Goal: Task Accomplishment & Management: Use online tool/utility

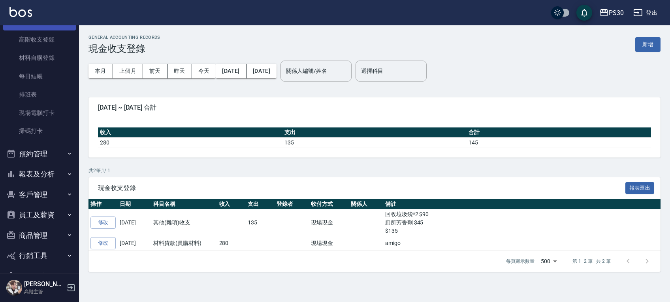
scroll to position [154, 0]
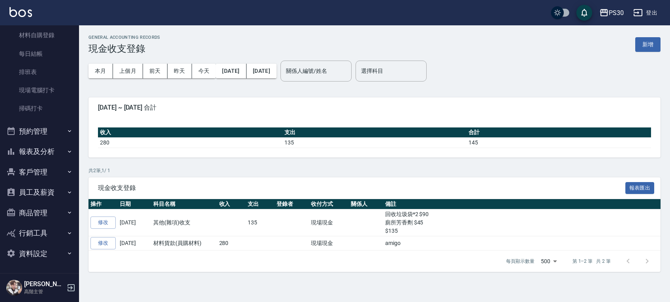
click at [44, 208] on button "商品管理" at bounding box center [39, 212] width 73 height 21
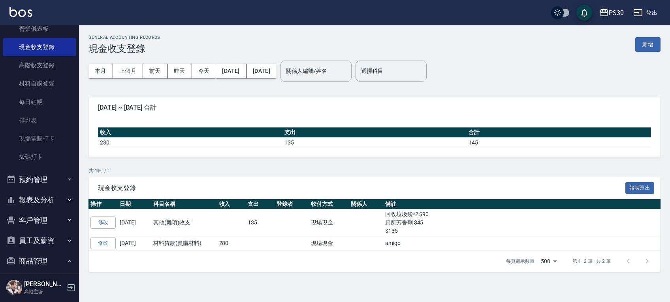
scroll to position [158, 0]
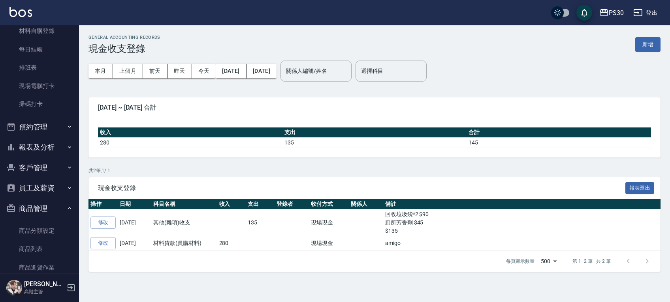
click at [44, 133] on button "預約管理" at bounding box center [39, 127] width 73 height 21
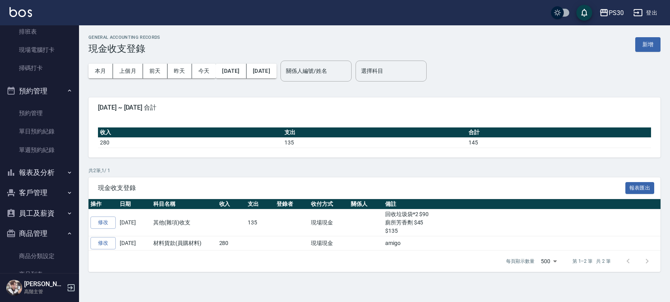
scroll to position [211, 0]
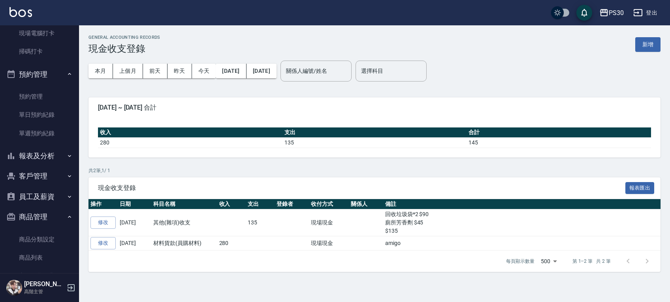
click at [38, 153] on button "報表及分析" at bounding box center [39, 155] width 73 height 21
click at [40, 176] on button "客戶管理" at bounding box center [39, 176] width 73 height 21
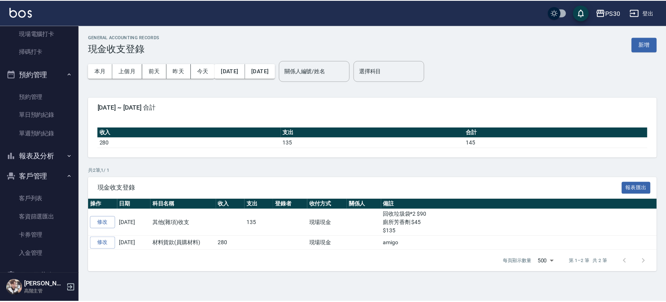
scroll to position [263, 0]
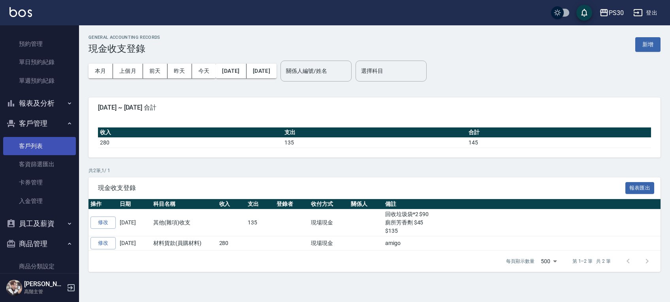
drag, startPoint x: 44, startPoint y: 145, endPoint x: 48, endPoint y: 142, distance: 5.1
click at [44, 145] on link "客戶列表" at bounding box center [39, 146] width 73 height 18
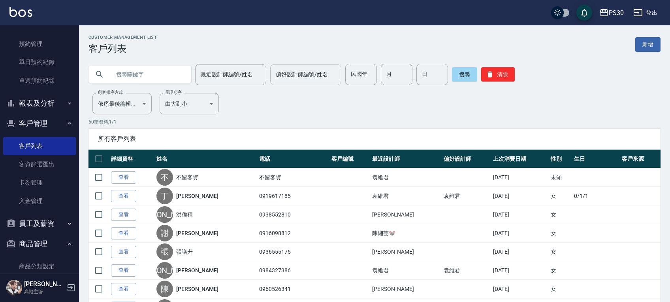
click at [298, 73] on div "偏好設計師編號/姓名 偏好設計師編號/姓名" at bounding box center [305, 74] width 71 height 21
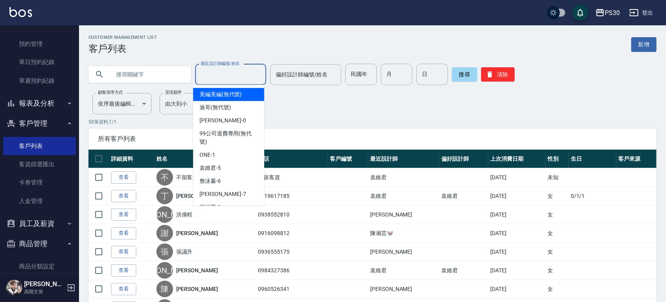
click at [253, 74] on input "最近設計師編號/姓名" at bounding box center [231, 75] width 64 height 14
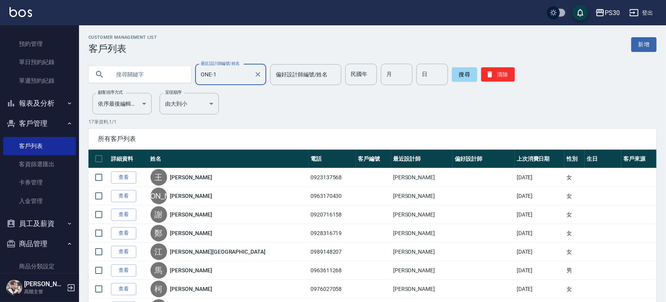
scroll to position [53, 0]
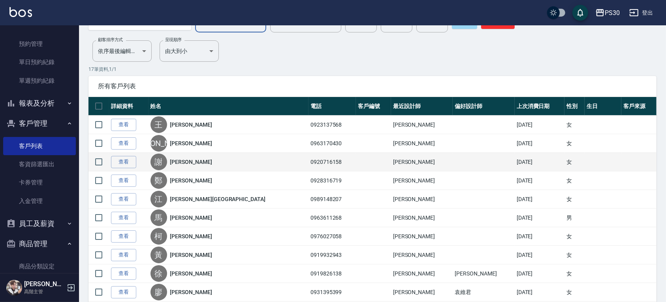
type input "ONE-1"
click at [309, 160] on td "0920716158" at bounding box center [332, 162] width 47 height 19
click at [134, 161] on link "查看" at bounding box center [123, 162] width 25 height 12
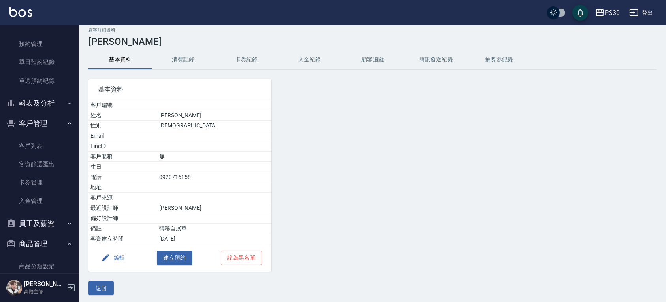
scroll to position [9, 0]
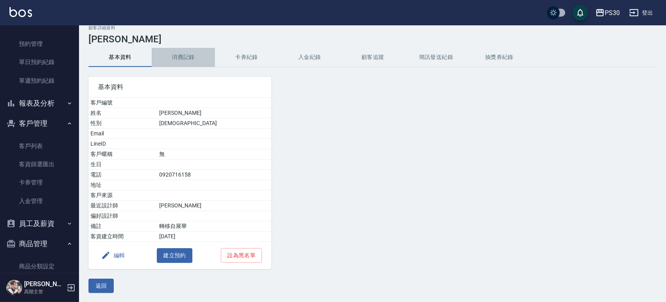
click at [192, 56] on button "消費記錄" at bounding box center [183, 57] width 63 height 19
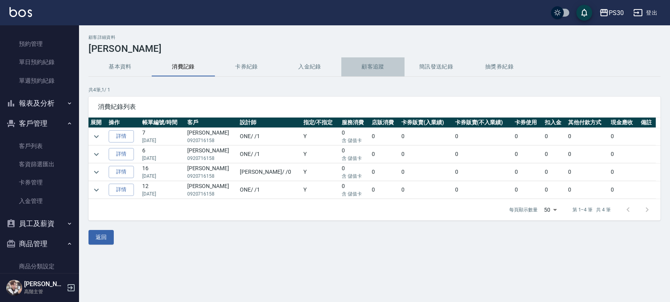
click at [355, 66] on button "顧客追蹤" at bounding box center [372, 66] width 63 height 19
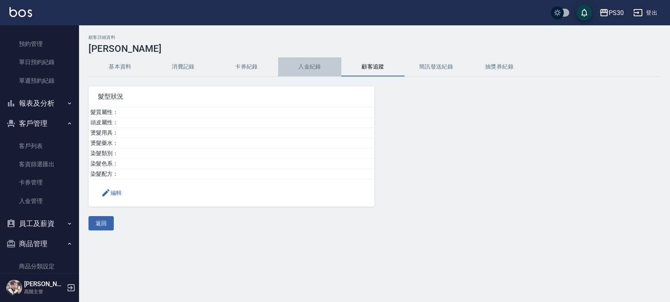
click at [328, 65] on button "入金紀錄" at bounding box center [309, 66] width 63 height 19
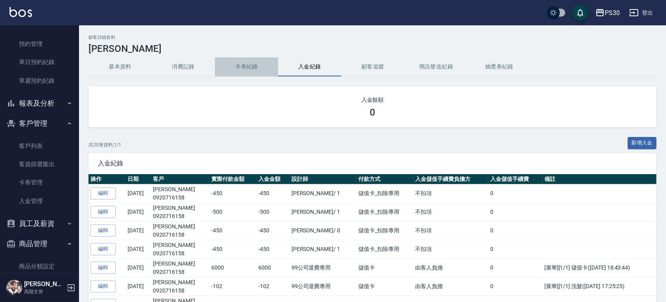
click at [264, 67] on button "卡券紀錄" at bounding box center [246, 66] width 63 height 19
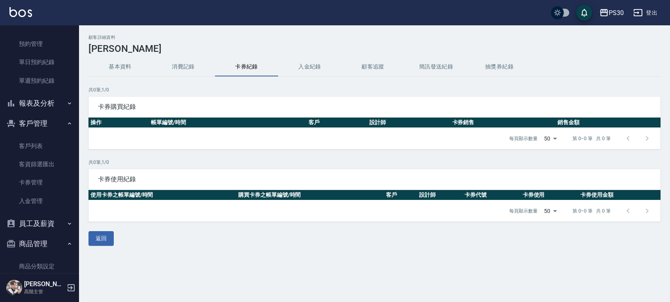
click at [294, 66] on button "入金紀錄" at bounding box center [309, 66] width 63 height 19
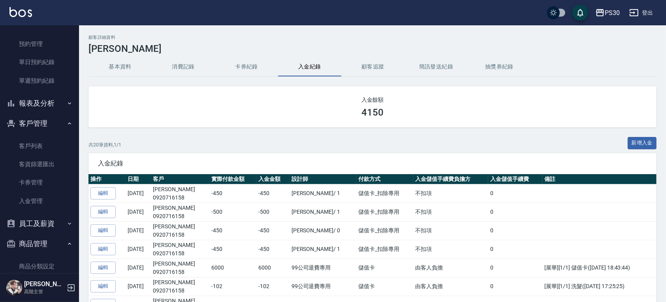
click at [198, 67] on button "消費記錄" at bounding box center [183, 66] width 63 height 19
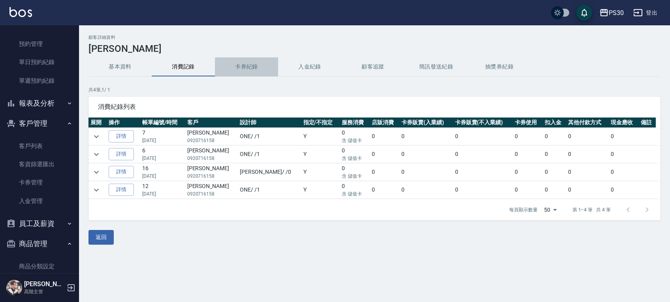
click at [240, 66] on button "卡券紀錄" at bounding box center [246, 66] width 63 height 19
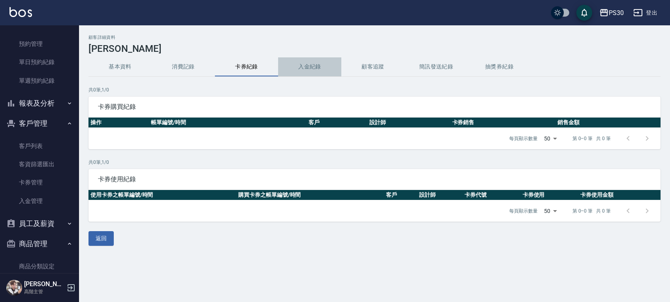
click at [299, 66] on button "入金紀錄" at bounding box center [309, 66] width 63 height 19
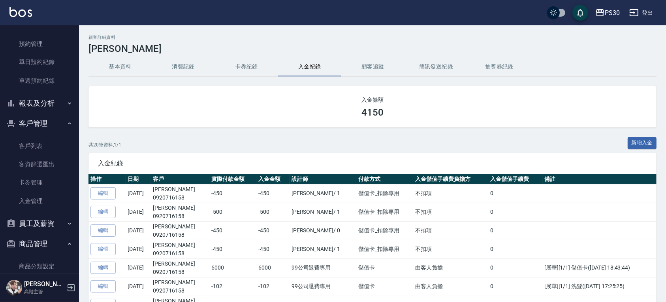
click at [144, 70] on button "基本資料" at bounding box center [120, 66] width 63 height 19
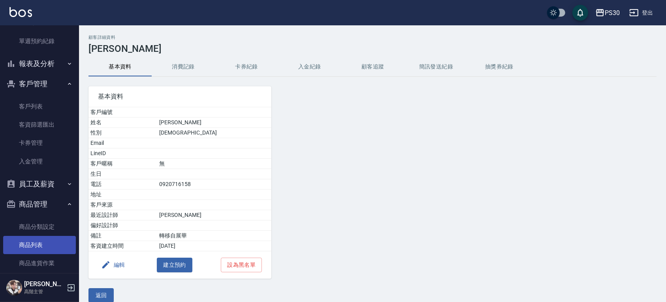
scroll to position [287, 0]
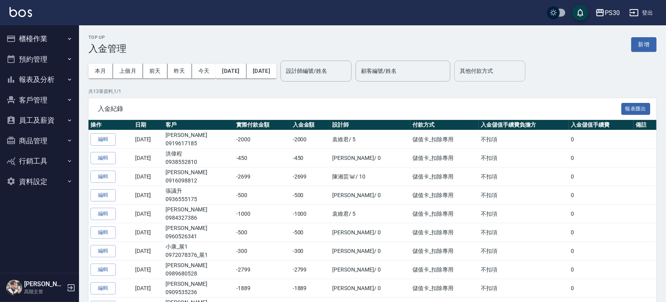
click at [505, 72] on input "其他付款方式" at bounding box center [490, 71] width 64 height 14
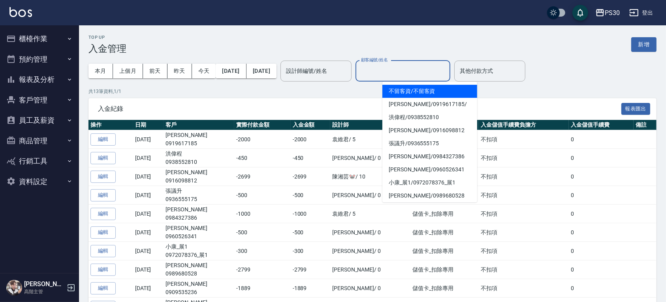
click at [447, 64] on input "顧客編號/姓名" at bounding box center [403, 71] width 88 height 14
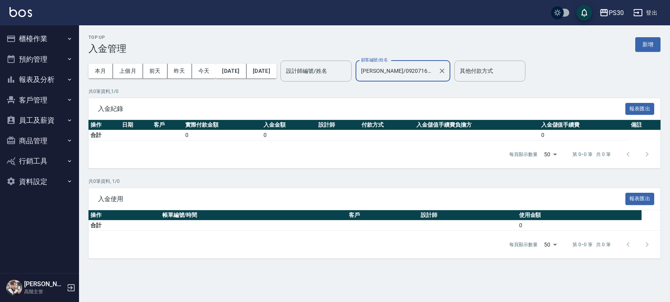
type input "謝承祐/0920716158"
click at [449, 43] on div "Top Up 入金管理 新增" at bounding box center [375, 44] width 572 height 19
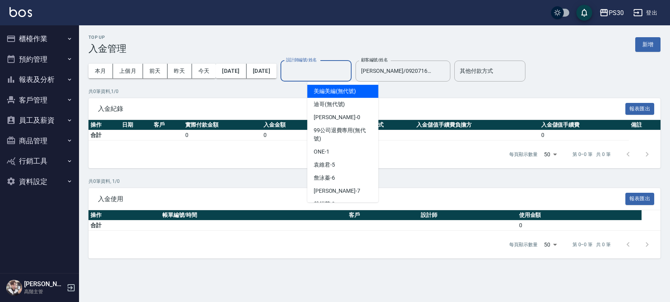
click at [321, 72] on input "設計師編號/姓名" at bounding box center [316, 71] width 64 height 14
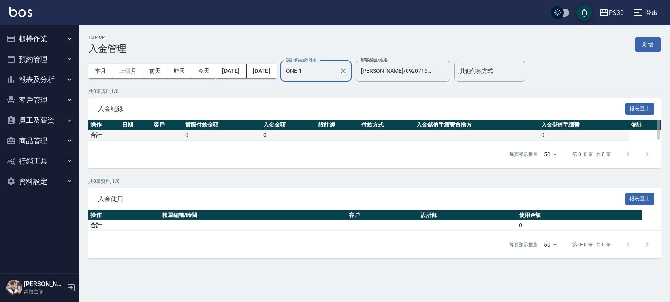
type input "ONE-1"
click at [288, 136] on td "0" at bounding box center [289, 135] width 55 height 10
drag, startPoint x: 161, startPoint y: 70, endPoint x: 139, endPoint y: 77, distance: 23.4
click at [139, 77] on div "本月 上個月 前天 昨天 今天" at bounding box center [152, 71] width 127 height 15
click at [134, 76] on button "上個月" at bounding box center [128, 71] width 30 height 15
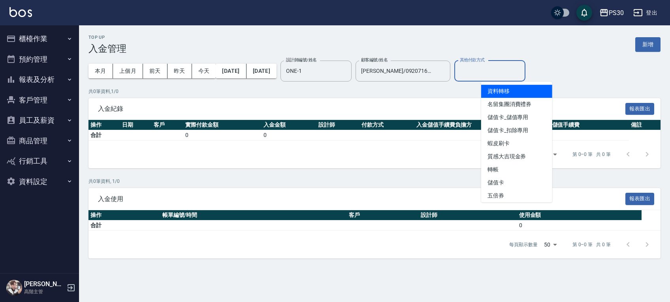
click at [515, 70] on input "其他付款方式" at bounding box center [490, 71] width 64 height 14
click at [471, 42] on div "Top Up 入金管理 新增" at bounding box center [375, 44] width 572 height 19
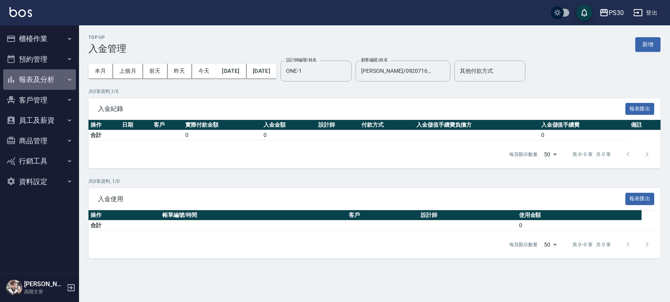
click at [38, 83] on button "報表及分析" at bounding box center [39, 79] width 73 height 21
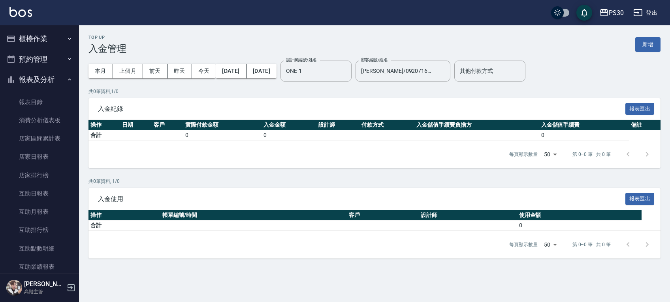
click at [38, 83] on button "報表及分析" at bounding box center [39, 79] width 73 height 21
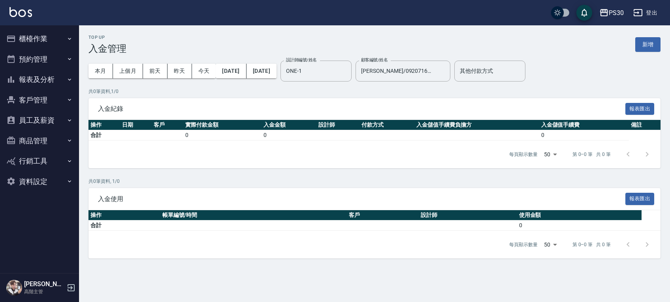
click at [38, 97] on button "客戶管理" at bounding box center [39, 100] width 73 height 21
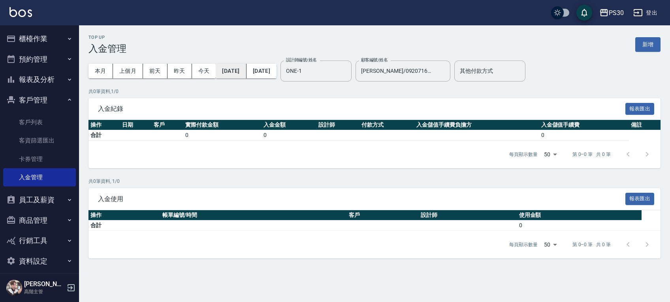
click at [240, 71] on button "2025/07/01" at bounding box center [231, 71] width 30 height 15
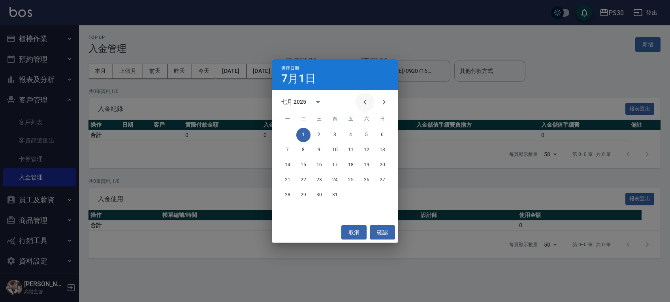
click at [368, 95] on button "Previous month" at bounding box center [365, 101] width 19 height 19
click at [380, 132] on button "1" at bounding box center [382, 135] width 14 height 14
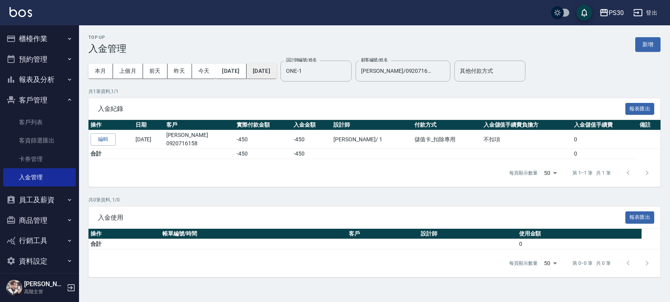
click at [277, 74] on button "2025/07/31" at bounding box center [262, 71] width 30 height 15
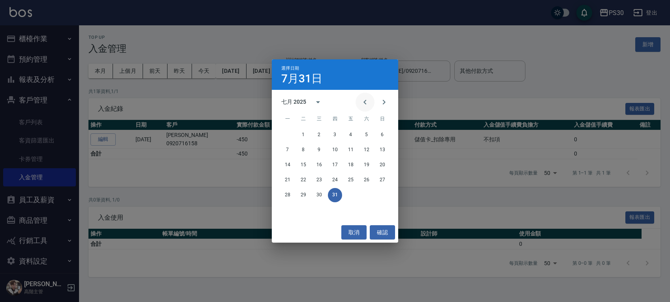
click at [359, 98] on button "Previous month" at bounding box center [365, 101] width 19 height 19
click at [292, 207] on button "30" at bounding box center [288, 210] width 14 height 14
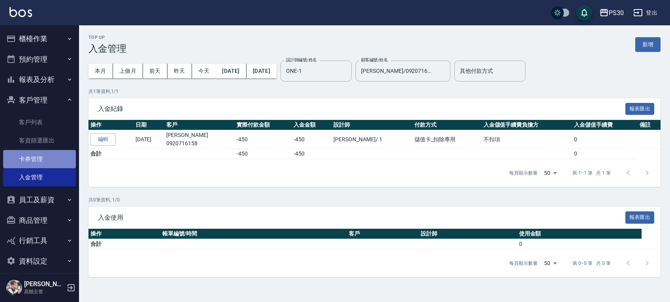
click at [61, 155] on link "卡券管理" at bounding box center [39, 159] width 73 height 18
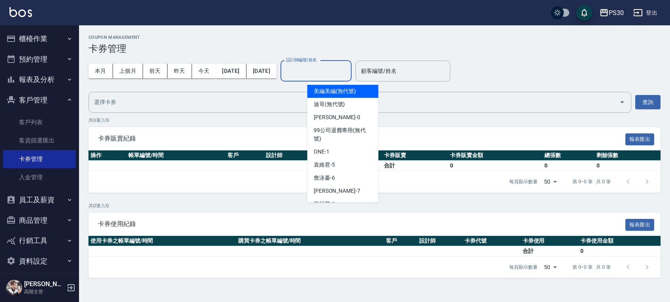
click at [348, 71] on input "設計師編號/姓名" at bounding box center [316, 71] width 64 height 14
type input "美編美編(無代號)"
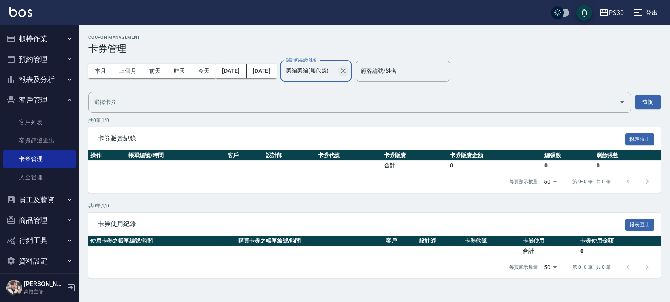
click at [347, 71] on icon "Clear" at bounding box center [343, 71] width 8 height 8
click at [394, 67] on div "顧客編號/姓名 顧客編號/姓名" at bounding box center [403, 70] width 95 height 21
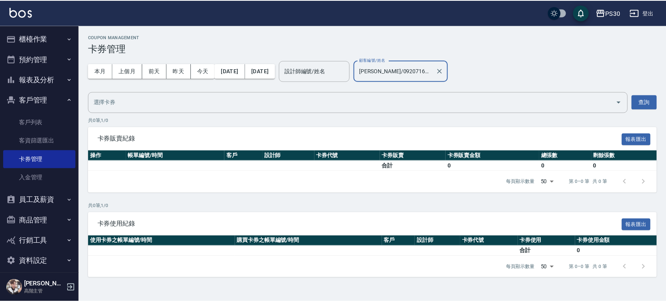
scroll to position [8, 0]
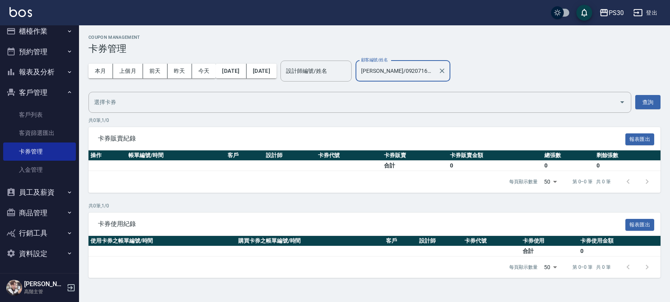
type input "謝承祐/0920716158"
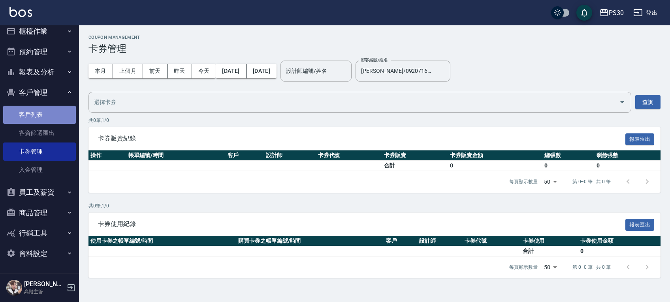
click at [43, 111] on link "客戶列表" at bounding box center [39, 115] width 73 height 18
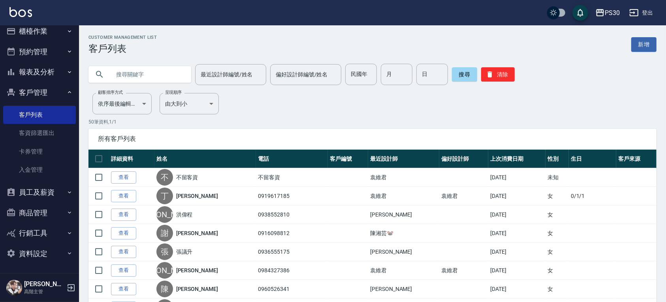
click at [134, 77] on input "text" at bounding box center [148, 74] width 74 height 21
type input "謝承祐"
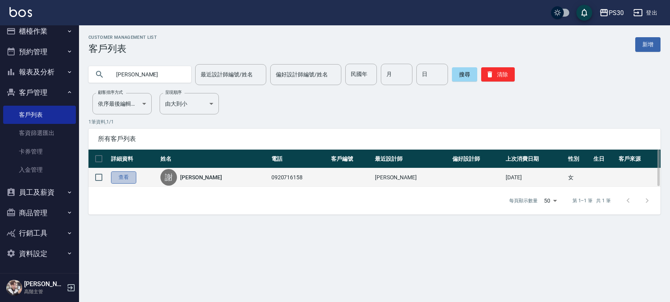
click at [131, 179] on link "查看" at bounding box center [123, 177] width 25 height 12
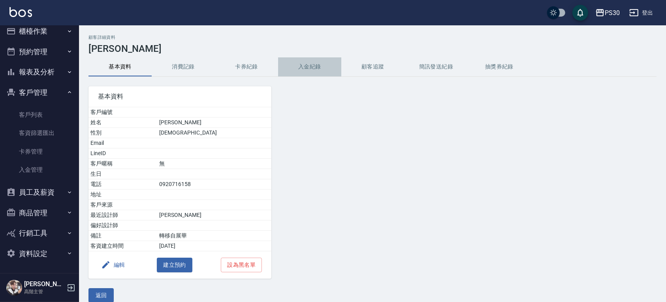
click at [313, 70] on button "入金紀錄" at bounding box center [309, 66] width 63 height 19
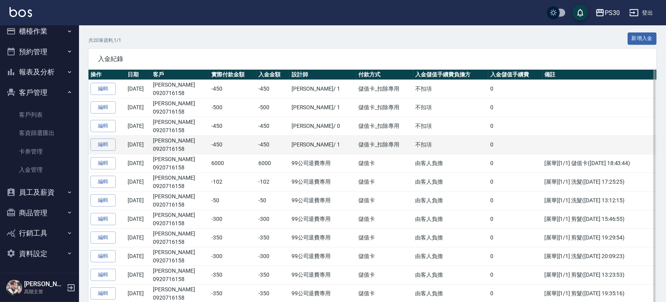
scroll to position [105, 0]
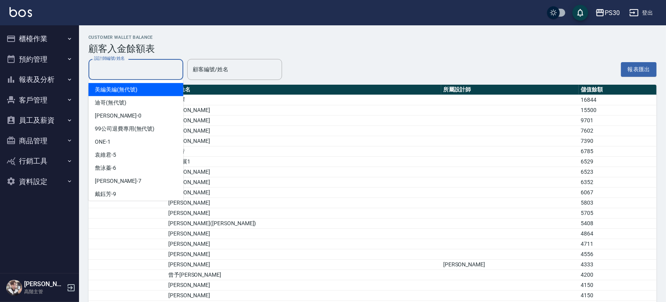
click at [151, 64] on input "設計師編號/姓名" at bounding box center [136, 69] width 88 height 14
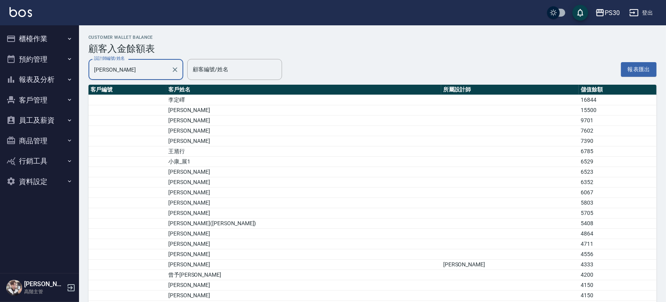
type input "謝承祐"
click at [172, 66] on icon "Clear" at bounding box center [175, 70] width 8 height 8
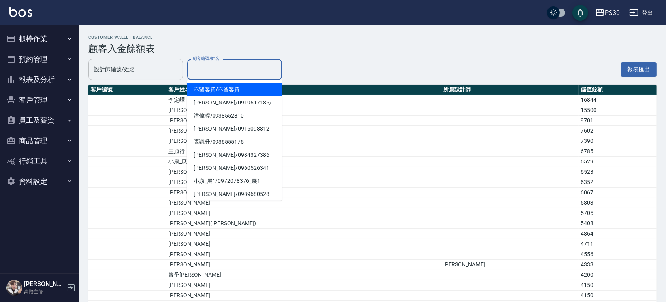
click at [211, 70] on input "顧客編號/姓名" at bounding box center [235, 69] width 88 height 14
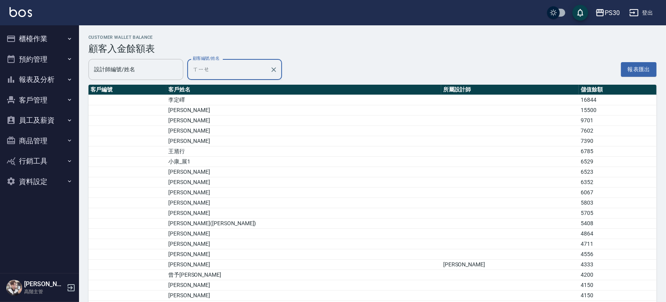
type input "ㄒㄧㄝ"
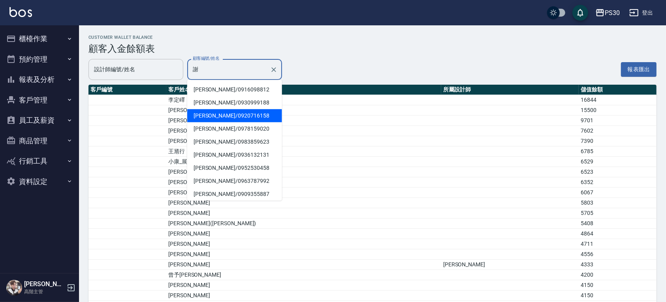
click at [234, 113] on span "謝承祐 / 0920716158" at bounding box center [234, 115] width 95 height 13
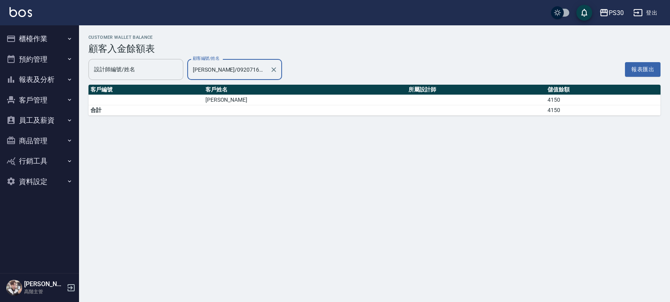
type input "謝承祐/0920716158"
